Goal: Information Seeking & Learning: Learn about a topic

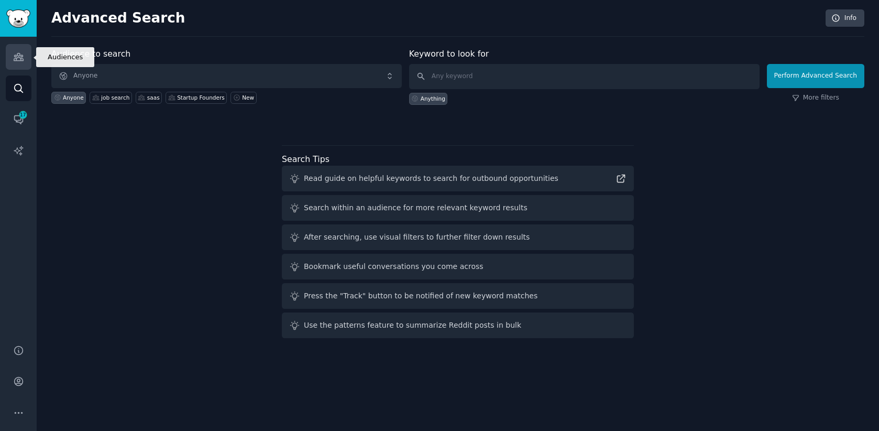
click at [18, 53] on icon "Sidebar" at bounding box center [18, 56] width 9 height 7
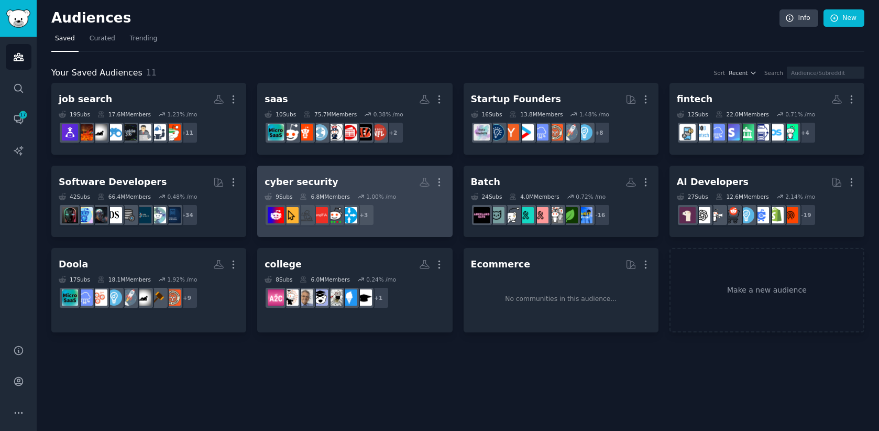
click at [370, 178] on h2 "cyber security More" at bounding box center [355, 182] width 180 height 18
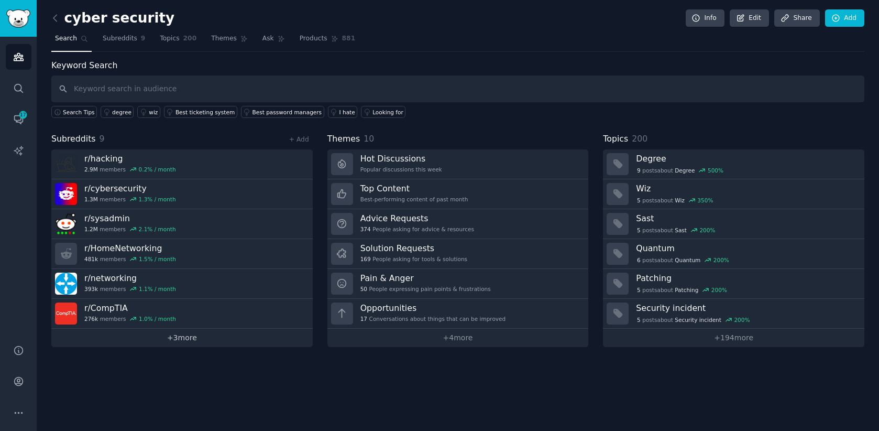
click at [170, 339] on link "+ 3 more" at bounding box center [181, 337] width 261 height 18
